Goal: Task Accomplishment & Management: Manage account settings

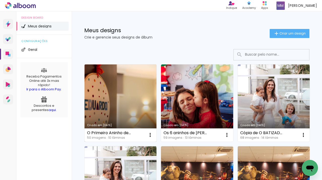
click at [126, 106] on link "Criado em [DATE]" at bounding box center [121, 102] width 72 height 77
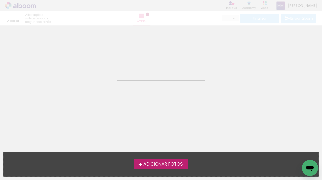
click at [167, 160] on span "Adicionar Fotos" at bounding box center [162, 164] width 39 height 5
click at [0, 0] on input "file" at bounding box center [0, 0] width 0 height 0
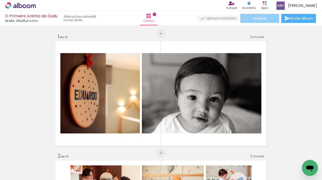
click at [258, 20] on span "Finalizar" at bounding box center [260, 19] width 14 height 4
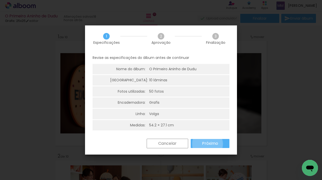
click at [0, 0] on slot "Próximo" at bounding box center [0, 0] width 0 height 0
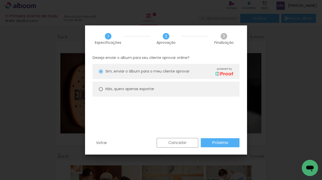
click at [0, 0] on slot "Próximo" at bounding box center [0, 0] width 0 height 0
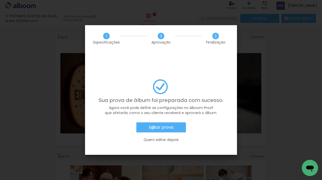
click at [0, 0] on slot "Editar prova" at bounding box center [0, 0] width 0 height 0
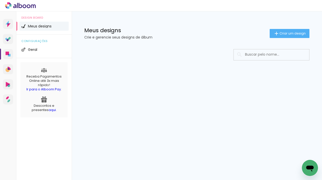
click at [35, 26] on span "Meus designs" at bounding box center [40, 26] width 24 height 4
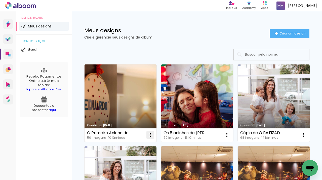
click at [150, 135] on iron-icon at bounding box center [150, 135] width 6 height 6
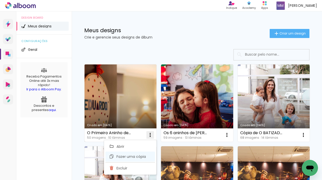
click at [145, 158] on span "Fazer uma cópia" at bounding box center [130, 157] width 29 height 4
type input "Cópia de O Primeiro Aninho de Dudu"
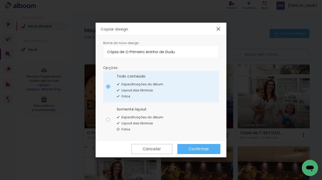
click at [0, 0] on slot "Confirmar" at bounding box center [0, 0] width 0 height 0
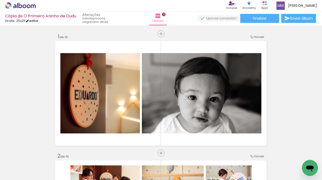
click at [29, 21] on iron-icon at bounding box center [28, 21] width 4 height 4
type input "5"
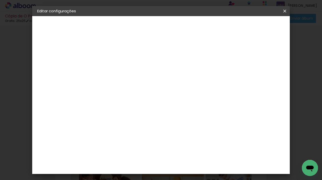
click at [0, 0] on slot "Cópia de O Primeiro Aninho de Dudu" at bounding box center [0, 0] width 0 height 0
drag, startPoint x: 170, startPoint y: 67, endPoint x: 131, endPoint y: 67, distance: 39.5
click at [131, 67] on div at bounding box center [119, 68] width 29 height 38
click at [119, 67] on input "O Primeiro Aninho de Dudu" at bounding box center [119, 68] width 0 height 8
type input "O Primeiro Aninho de Dudu - versão 2"
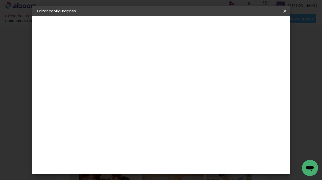
scroll to position [0, 1]
click at [0, 0] on slot "Avançar" at bounding box center [0, 0] width 0 height 0
click at [285, 10] on iron-icon at bounding box center [285, 11] width 6 height 5
click at [214, 25] on div "Voltar Avançar" at bounding box center [189, 26] width 50 height 9
click at [59, 88] on div "3. Revisão" at bounding box center [64, 88] width 55 height 6
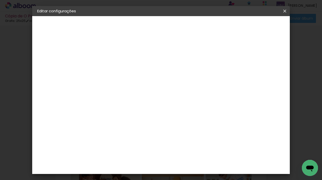
click at [286, 10] on iron-icon at bounding box center [285, 11] width 6 height 5
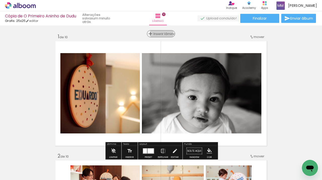
click at [162, 34] on span "Inserir lâmina" at bounding box center [163, 33] width 20 height 3
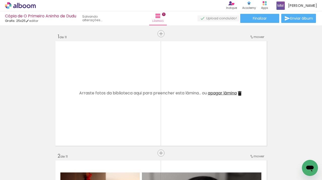
click at [0, 0] on span "Adicionar Fotos" at bounding box center [0, 0] width 0 height 0
click at [0, 0] on input "file" at bounding box center [0, 0] width 0 height 0
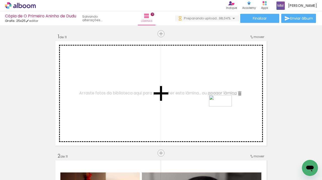
drag, startPoint x: 293, startPoint y: 163, endPoint x: 224, endPoint y: 110, distance: 86.6
click at [224, 110] on quentale-workspace at bounding box center [161, 90] width 322 height 180
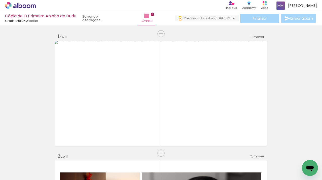
click at [276, 25] on div "Cópia de O Primeiro Aninho de Dudu Grafis: 25x25 editar Lâminas 11 Finalizar En…" at bounding box center [161, 12] width 322 height 25
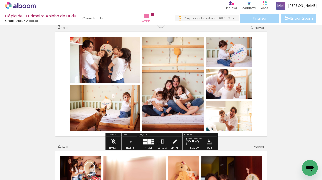
scroll to position [0, 1158]
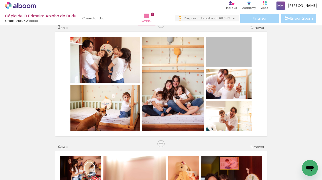
drag, startPoint x: 243, startPoint y: 59, endPoint x: 229, endPoint y: 164, distance: 105.5
click at [229, 164] on quentale-workspace at bounding box center [161, 90] width 322 height 180
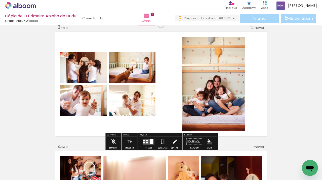
click at [148, 142] on quentale-layouter at bounding box center [149, 142] width 12 height 6
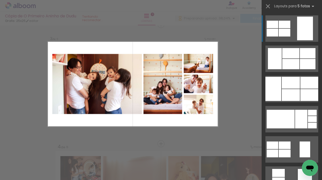
scroll to position [245, 0]
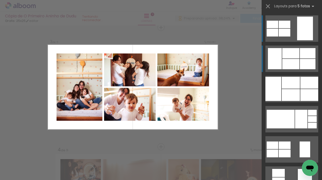
click at [313, 51] on div at bounding box center [308, 53] width 16 height 10
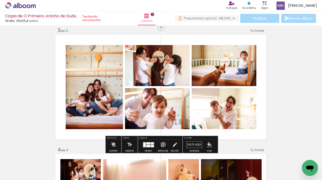
click at [163, 144] on iron-icon at bounding box center [163, 145] width 6 height 10
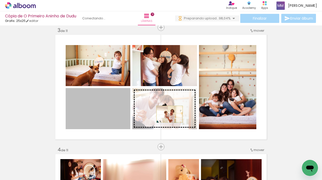
drag, startPoint x: 111, startPoint y: 114, endPoint x: 170, endPoint y: 114, distance: 58.6
click at [0, 0] on slot at bounding box center [0, 0] width 0 height 0
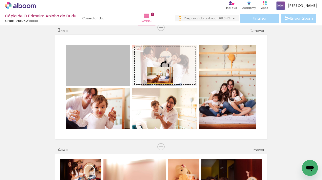
drag, startPoint x: 111, startPoint y: 76, endPoint x: 166, endPoint y: 75, distance: 55.1
click at [0, 0] on slot at bounding box center [0, 0] width 0 height 0
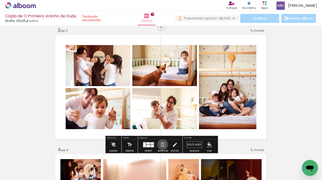
click at [162, 144] on iron-icon at bounding box center [163, 145] width 6 height 10
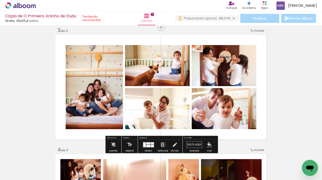
click at [162, 144] on iron-icon at bounding box center [163, 145] width 6 height 10
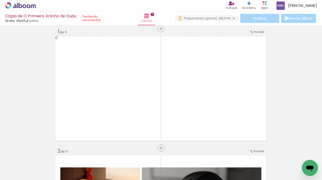
scroll to position [0, 0]
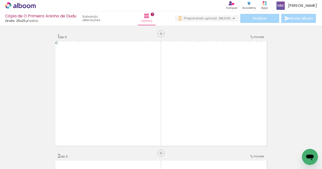
click at [231, 18] on iron-icon at bounding box center [234, 18] width 6 height 6
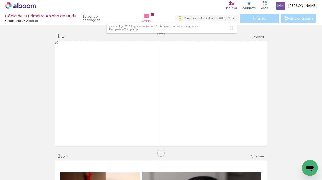
click at [231, 18] on iron-icon at bounding box center [234, 18] width 6 height 6
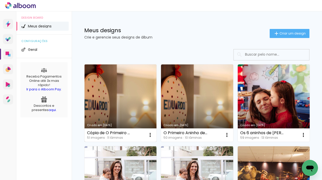
click at [123, 132] on div "Cópia de O Primeiro Aninho de Dudu" at bounding box center [109, 133] width 44 height 4
click at [153, 134] on iron-icon at bounding box center [150, 135] width 6 height 6
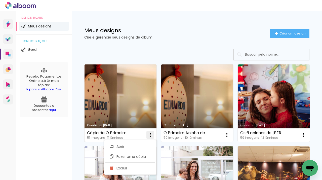
click at [153, 134] on iron-icon at bounding box center [150, 135] width 6 height 6
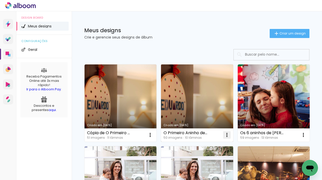
click at [228, 135] on iron-icon at bounding box center [227, 135] width 6 height 6
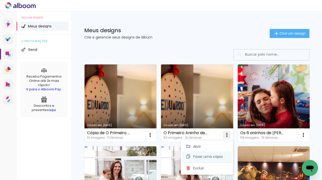
click at [209, 157] on span "Fazer uma cópia" at bounding box center [207, 157] width 29 height 4
type input "Cópia de O Primeiro Aninho de Dudu"
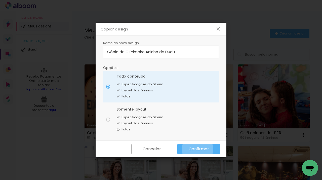
click at [0, 0] on slot "Confirmar" at bounding box center [0, 0] width 0 height 0
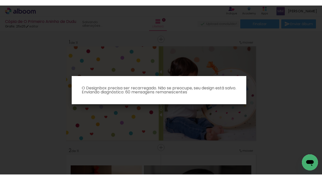
scroll to position [0, 1158]
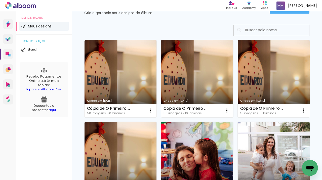
scroll to position [22, 0]
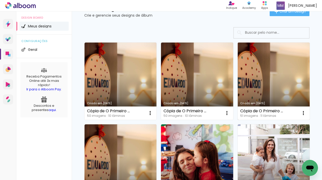
click at [265, 77] on link "Criado em [DATE]" at bounding box center [274, 81] width 72 height 77
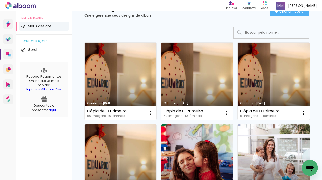
click at [193, 88] on link "Criado em [DATE]" at bounding box center [197, 81] width 72 height 77
click at [228, 114] on iron-icon at bounding box center [227, 113] width 6 height 6
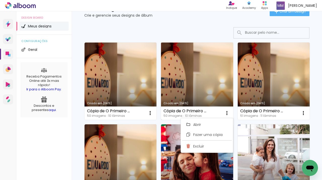
click at [208, 91] on link "Criado em [DATE]" at bounding box center [197, 81] width 72 height 77
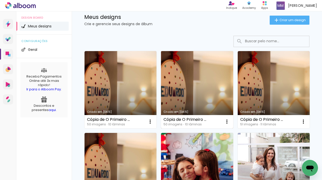
scroll to position [12, 0]
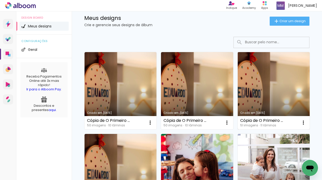
click at [255, 102] on link "Criado em [DATE]" at bounding box center [274, 90] width 72 height 77
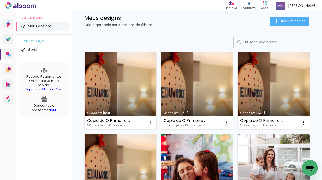
click at [180, 83] on link "Criado em [DATE]" at bounding box center [197, 90] width 72 height 77
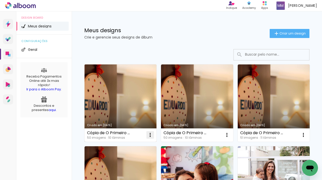
click at [149, 135] on iron-icon at bounding box center [150, 135] width 6 height 6
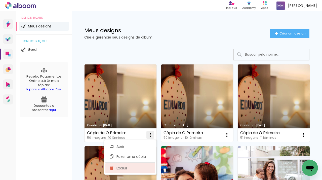
click at [137, 167] on paper-item "Excluir" at bounding box center [130, 168] width 50 height 10
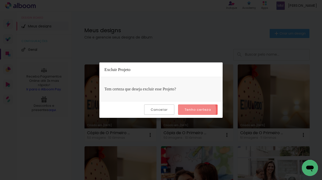
click at [0, 0] on slot "Tenho certeza" at bounding box center [0, 0] width 0 height 0
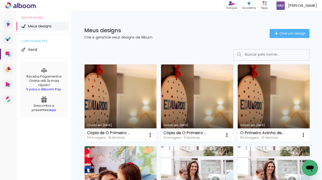
click at [135, 118] on link "Criado em [DATE]" at bounding box center [121, 102] width 72 height 77
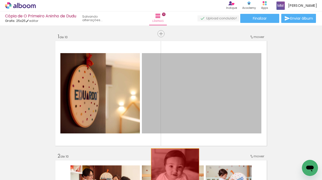
drag, startPoint x: 175, startPoint y: 93, endPoint x: 175, endPoint y: 165, distance: 71.4
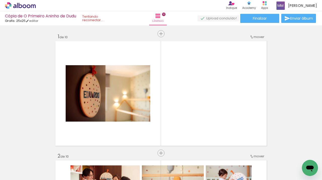
scroll to position [0, 155]
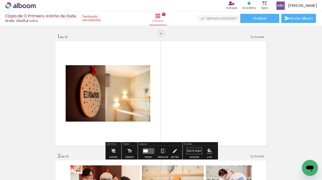
click at [21, 173] on span "Adicionar Fotos" at bounding box center [17, 173] width 15 height 6
click at [0, 0] on input "file" at bounding box center [0, 0] width 0 height 0
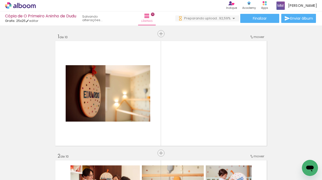
scroll to position [0, 1242]
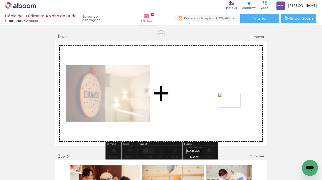
drag, startPoint x: 249, startPoint y: 165, endPoint x: 233, endPoint y: 109, distance: 58.7
click at [233, 109] on quentale-workspace at bounding box center [161, 90] width 322 height 180
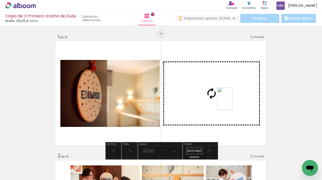
drag, startPoint x: 220, startPoint y: 152, endPoint x: 232, endPoint y: 103, distance: 51.0
click at [232, 103] on quentale-workspace at bounding box center [161, 90] width 322 height 180
drag, startPoint x: 300, startPoint y: 160, endPoint x: 237, endPoint y: 102, distance: 86.5
click at [237, 102] on quentale-workspace at bounding box center [161, 90] width 322 height 180
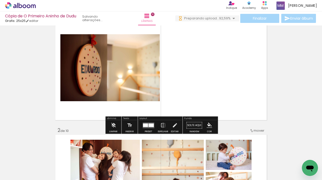
scroll to position [31, 0]
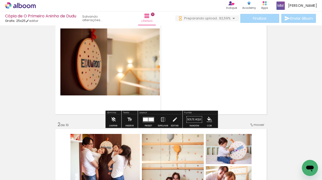
click at [150, 119] on div at bounding box center [150, 119] width 5 height 4
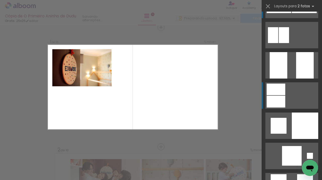
scroll to position [661, 0]
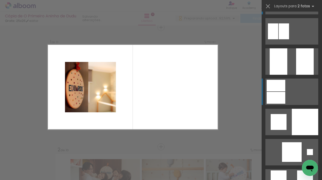
click at [308, 118] on div at bounding box center [305, 122] width 26 height 26
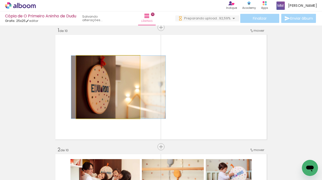
drag, startPoint x: 106, startPoint y: 93, endPoint x: 116, endPoint y: 94, distance: 10.3
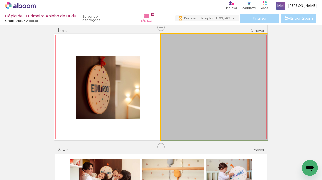
drag, startPoint x: 224, startPoint y: 104, endPoint x: 222, endPoint y: 76, distance: 28.2
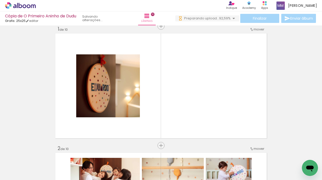
scroll to position [6, 0]
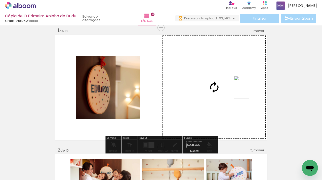
drag, startPoint x: 220, startPoint y: 164, endPoint x: 249, endPoint y: 91, distance: 79.1
click at [249, 91] on quentale-workspace at bounding box center [161, 90] width 322 height 180
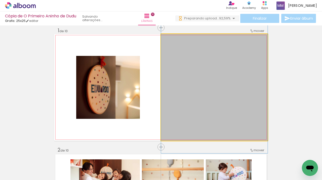
drag, startPoint x: 249, startPoint y: 91, endPoint x: 249, endPoint y: 77, distance: 14.1
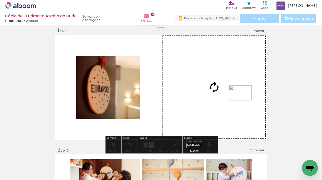
drag, startPoint x: 249, startPoint y: 166, endPoint x: 244, endPoint y: 100, distance: 66.1
click at [244, 100] on quentale-workspace at bounding box center [161, 90] width 322 height 180
drag, startPoint x: 279, startPoint y: 165, endPoint x: 234, endPoint y: 83, distance: 94.1
click at [234, 83] on quentale-workspace at bounding box center [161, 90] width 322 height 180
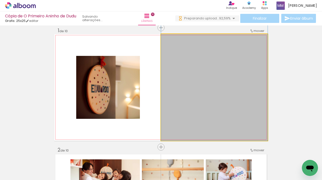
drag, startPoint x: 240, startPoint y: 106, endPoint x: 240, endPoint y: 76, distance: 29.4
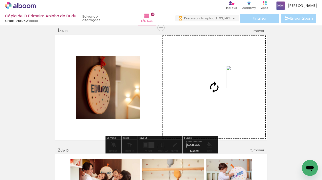
drag, startPoint x: 302, startPoint y: 158, endPoint x: 241, endPoint y: 81, distance: 98.6
click at [241, 81] on quentale-workspace at bounding box center [161, 90] width 322 height 180
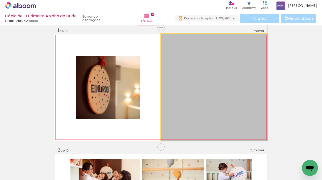
drag, startPoint x: 247, startPoint y: 99, endPoint x: 248, endPoint y: 66, distance: 33.7
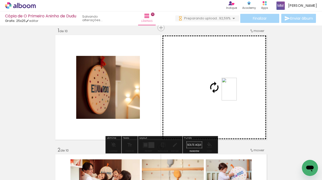
drag, startPoint x: 219, startPoint y: 167, endPoint x: 237, endPoint y: 93, distance: 75.8
click at [237, 93] on quentale-workspace at bounding box center [161, 90] width 322 height 180
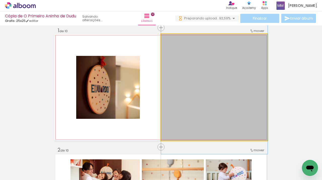
drag, startPoint x: 246, startPoint y: 101, endPoint x: 246, endPoint y: 88, distance: 13.3
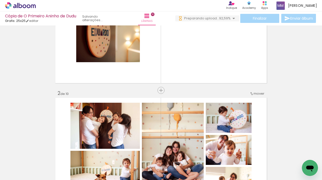
scroll to position [0, 0]
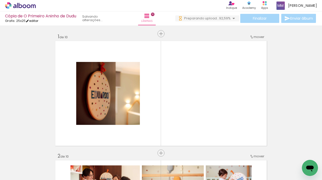
click at [29, 20] on iron-icon at bounding box center [28, 21] width 4 height 4
type input "5"
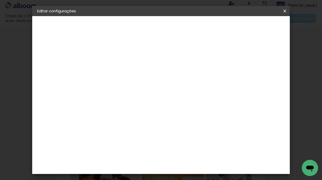
click at [0, 0] on slot "Cópia de O Primeiro Aninho de Dudu" at bounding box center [0, 0] width 0 height 0
click at [119, 66] on input "Cópia de O Primeiro Aninho de Dudu" at bounding box center [119, 68] width 0 height 8
drag, startPoint x: 171, startPoint y: 66, endPoint x: 143, endPoint y: 66, distance: 28.4
click at [134, 66] on div at bounding box center [119, 68] width 29 height 38
click at [119, 66] on input "O Primeiro Aninho de Dudu" at bounding box center [119, 68] width 0 height 8
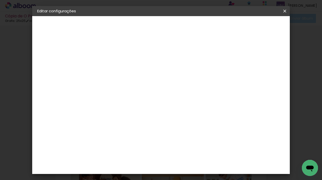
scroll to position [0, 1]
type input "O Primeiro Aninho de Dudu - versão 3"
type paper-input "O Primeiro Aninho de Dudu - versão 3"
click at [0, 0] on slot "Avançar" at bounding box center [0, 0] width 0 height 0
click at [283, 12] on iron-icon at bounding box center [285, 11] width 6 height 5
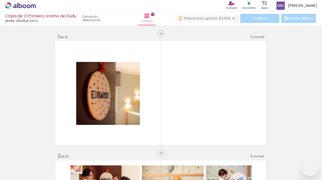
click at [265, 154] on iron-icon at bounding box center [262, 152] width 5 height 5
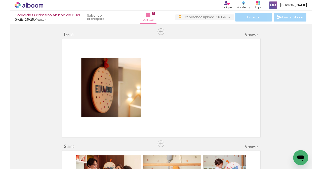
scroll to position [0, 1186]
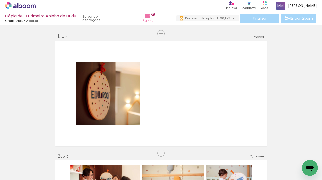
click at [292, 153] on body "link( href="../../bower_components/polymer/polymer.html" rel="import" ) picture…" at bounding box center [161, 90] width 322 height 180
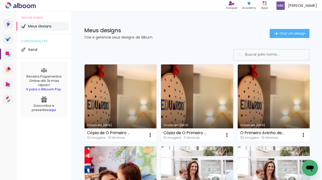
click at [184, 96] on link "Criado em [DATE]" at bounding box center [197, 102] width 72 height 77
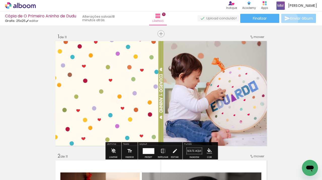
click at [287, 20] on iron-icon at bounding box center [287, 18] width 6 height 6
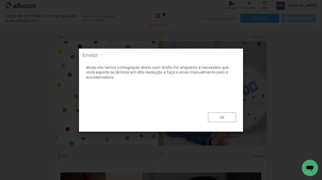
click at [0, 0] on slot "ok" at bounding box center [0, 0] width 0 height 0
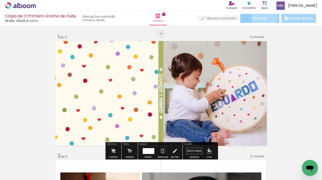
click at [262, 18] on span "Finalizar" at bounding box center [260, 19] width 14 height 4
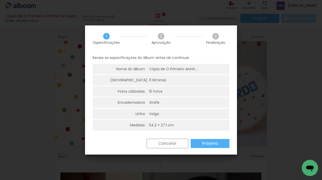
click at [0, 0] on slot "Próximo" at bounding box center [0, 0] width 0 height 0
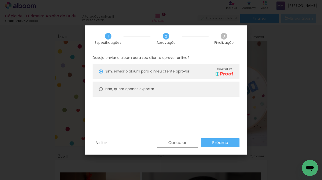
click at [0, 0] on slot "Próximo" at bounding box center [0, 0] width 0 height 0
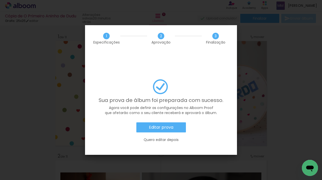
click at [0, 0] on slot "Editar prova" at bounding box center [0, 0] width 0 height 0
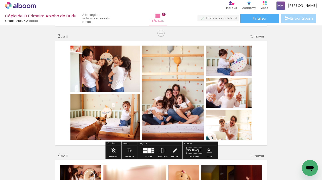
scroll to position [240, 0]
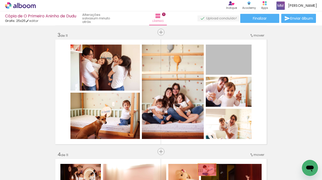
drag, startPoint x: 231, startPoint y: 69, endPoint x: 207, endPoint y: 169, distance: 103.3
click at [207, 169] on quentale-workspace at bounding box center [161, 90] width 322 height 180
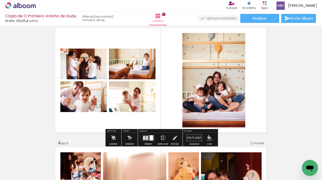
scroll to position [251, 0]
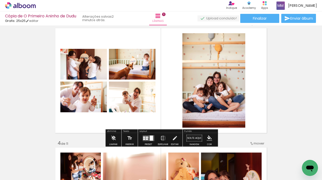
click at [147, 137] on quentale-layouter at bounding box center [149, 138] width 12 height 6
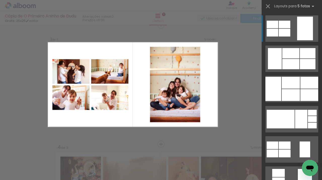
scroll to position [245, 0]
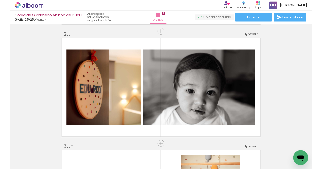
scroll to position [119, 0]
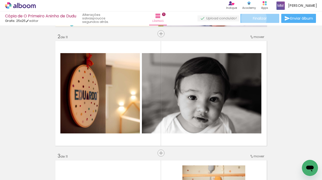
click at [253, 18] on span "Finalizar" at bounding box center [260, 19] width 14 height 4
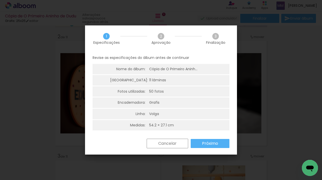
click at [216, 147] on paper-button "Próximo" at bounding box center [210, 143] width 39 height 9
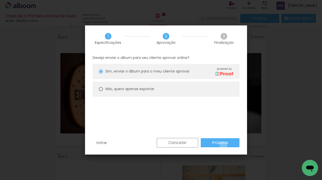
click at [223, 145] on paper-button "Próximo" at bounding box center [220, 142] width 39 height 9
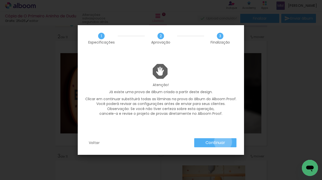
click at [0, 0] on slot "Continuar" at bounding box center [0, 0] width 0 height 0
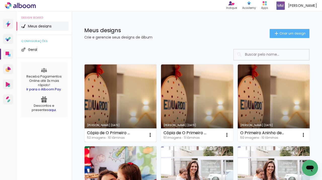
click at [124, 111] on link "[PERSON_NAME] [DATE]" at bounding box center [121, 102] width 72 height 77
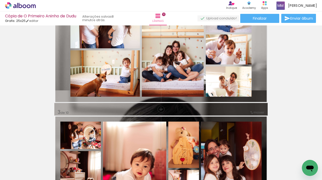
scroll to position [162, 0]
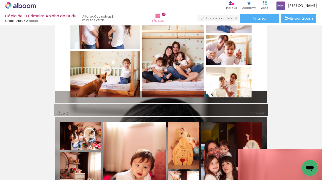
drag, startPoint x: 260, startPoint y: 87, endPoint x: 281, endPoint y: 170, distance: 85.5
click at [281, 170] on quentale-workspace at bounding box center [161, 90] width 322 height 180
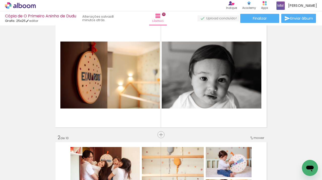
scroll to position [0, 0]
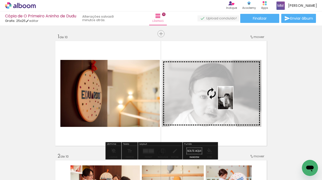
drag, startPoint x: 276, startPoint y: 162, endPoint x: 233, endPoint y: 102, distance: 73.9
click at [233, 102] on quentale-workspace at bounding box center [161, 90] width 322 height 180
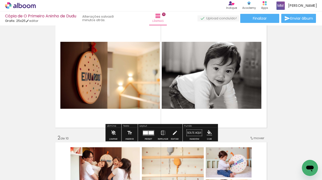
scroll to position [18, 0]
click at [149, 132] on div at bounding box center [150, 133] width 5 height 4
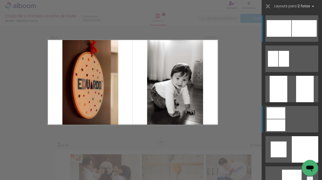
scroll to position [6, 0]
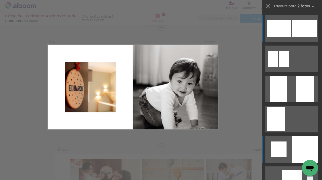
click at [304, 144] on div at bounding box center [305, 149] width 26 height 26
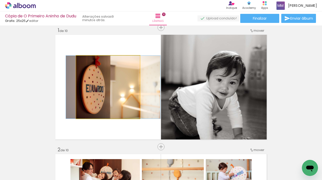
drag, startPoint x: 118, startPoint y: 100, endPoint x: 122, endPoint y: 100, distance: 4.5
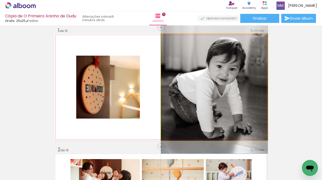
drag, startPoint x: 250, startPoint y: 107, endPoint x: 249, endPoint y: 94, distance: 13.4
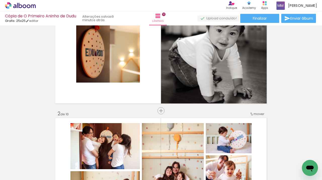
scroll to position [0, 0]
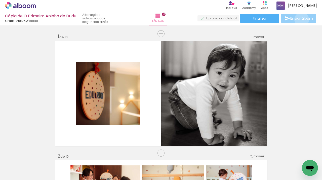
click at [300, 20] on span "Enviar álbum" at bounding box center [301, 19] width 23 height 4
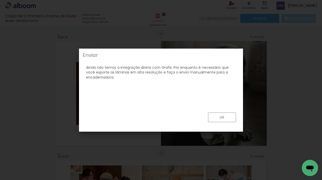
click at [0, 0] on slot "ok" at bounding box center [0, 0] width 0 height 0
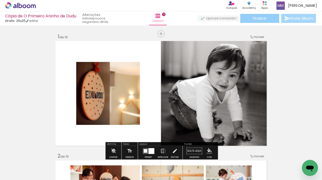
click at [261, 21] on paper-button "Finalizar" at bounding box center [259, 18] width 39 height 9
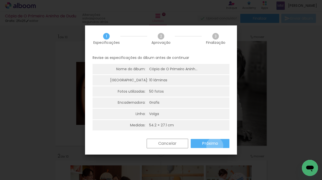
click at [0, 0] on slot "Próximo" at bounding box center [0, 0] width 0 height 0
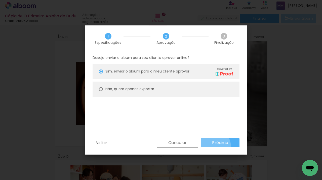
click at [215, 146] on paper-button "Próximo" at bounding box center [220, 142] width 39 height 9
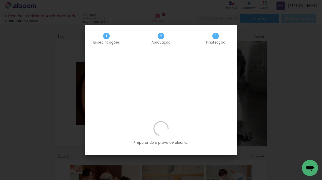
scroll to position [0, 1186]
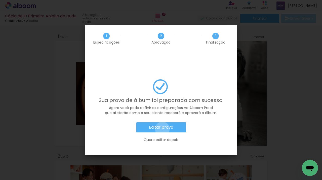
click at [0, 0] on slot "Editar prova" at bounding box center [0, 0] width 0 height 0
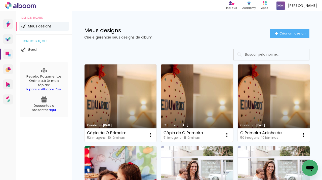
click at [184, 105] on link "Criado em [DATE]" at bounding box center [197, 102] width 72 height 77
click at [205, 107] on link "Criado em [DATE]" at bounding box center [197, 102] width 72 height 77
click at [193, 101] on link "Criado em [DATE]" at bounding box center [197, 102] width 72 height 77
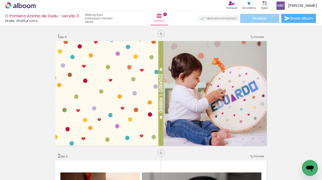
click at [270, 16] on paper-button "Finalizar" at bounding box center [259, 18] width 39 height 9
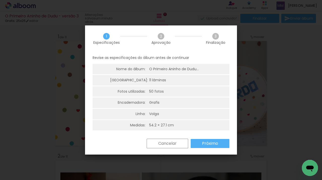
click at [0, 0] on slot "Próximo" at bounding box center [0, 0] width 0 height 0
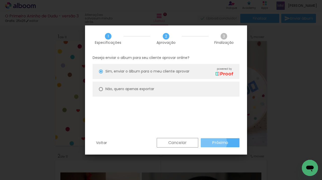
click at [0, 0] on slot "Próximo" at bounding box center [0, 0] width 0 height 0
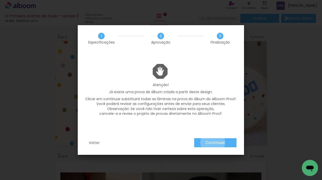
click at [0, 0] on slot "Continuar" at bounding box center [0, 0] width 0 height 0
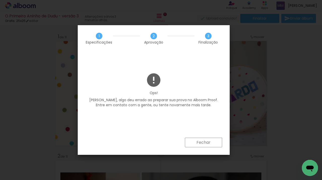
click at [0, 0] on slot "Fechar" at bounding box center [0, 0] width 0 height 0
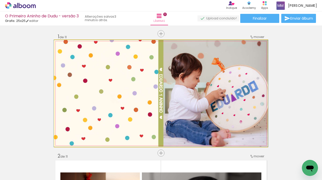
click at [202, 76] on quentale-photo at bounding box center [160, 93] width 213 height 107
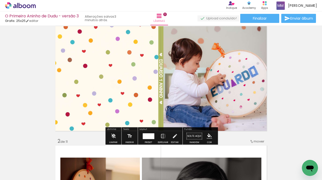
scroll to position [13, 0]
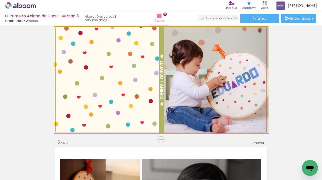
drag, startPoint x: 213, startPoint y: 83, endPoint x: 232, endPoint y: 110, distance: 33.4
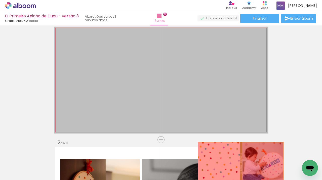
drag, startPoint x: 232, startPoint y: 109, endPoint x: 241, endPoint y: 163, distance: 54.5
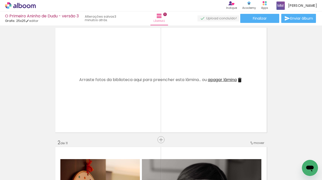
click at [234, 79] on span "apagar lâmina" at bounding box center [222, 80] width 29 height 6
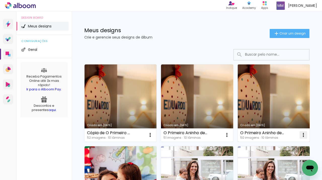
click at [304, 134] on iron-icon at bounding box center [303, 135] width 6 height 6
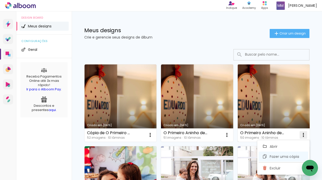
click at [285, 157] on span "Fazer uma cópia" at bounding box center [284, 157] width 29 height 4
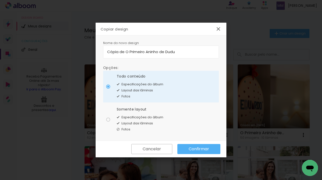
drag, startPoint x: 125, startPoint y: 52, endPoint x: 104, endPoint y: 52, distance: 20.4
click at [104, 52] on paper-input-container "Cópia de O Primeiro Aninho de Dudu" at bounding box center [161, 52] width 116 height 13
click at [165, 50] on input "O Primeiro Aninho de Dudu" at bounding box center [161, 52] width 108 height 6
type input "O Primeiro Aninho de Dudu - versão 3"
type paper-input "O Primeiro Aninho de Dudu - versão 3"
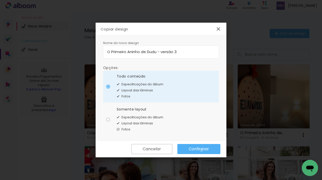
click at [0, 0] on slot "Confirmar" at bounding box center [0, 0] width 0 height 0
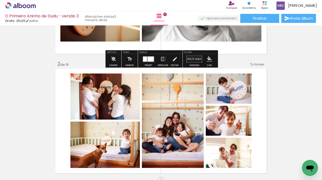
scroll to position [112, 0]
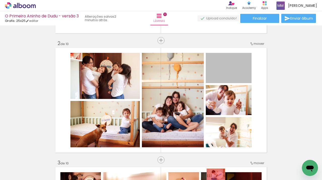
drag, startPoint x: 227, startPoint y: 74, endPoint x: 216, endPoint y: 175, distance: 101.5
click at [216, 175] on quentale-workspace at bounding box center [161, 90] width 322 height 180
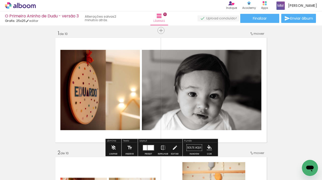
scroll to position [0, 0]
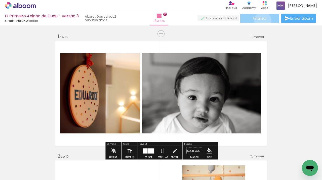
click at [261, 20] on span "Finalizar" at bounding box center [260, 19] width 14 height 4
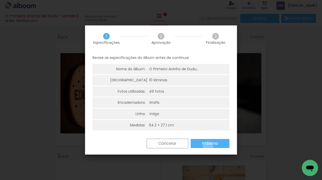
click at [208, 147] on paper-button "Próximo" at bounding box center [210, 143] width 39 height 9
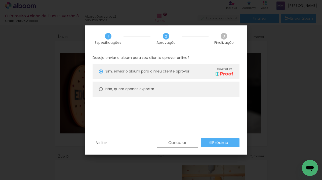
click at [211, 142] on paper-button "Próximo" at bounding box center [220, 142] width 39 height 9
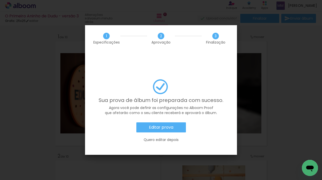
click at [177, 122] on paper-button "Editar prova" at bounding box center [161, 127] width 50 height 10
